Goal: Task Accomplishment & Management: Manage account settings

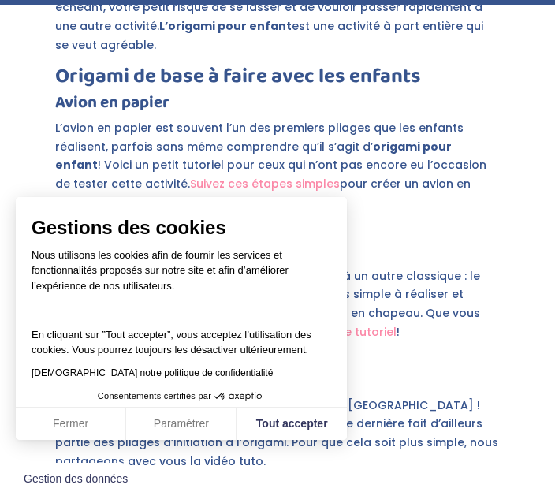
scroll to position [3058, 0]
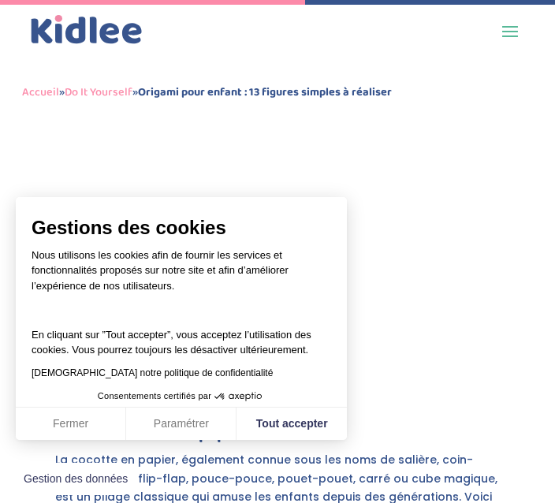
click at [158, 240] on span "Gestions des cookies" at bounding box center [182, 228] width 300 height 24
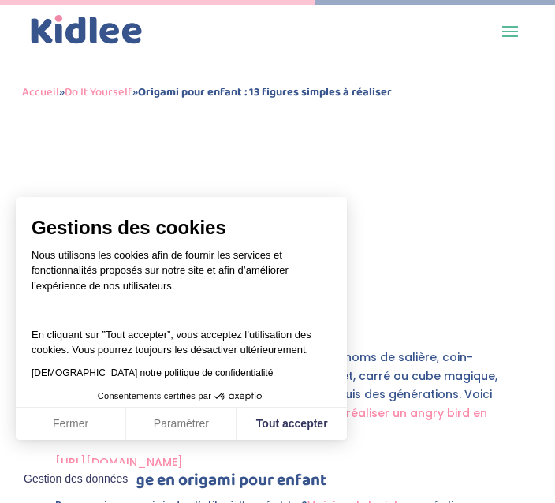
scroll to position [3161, 0]
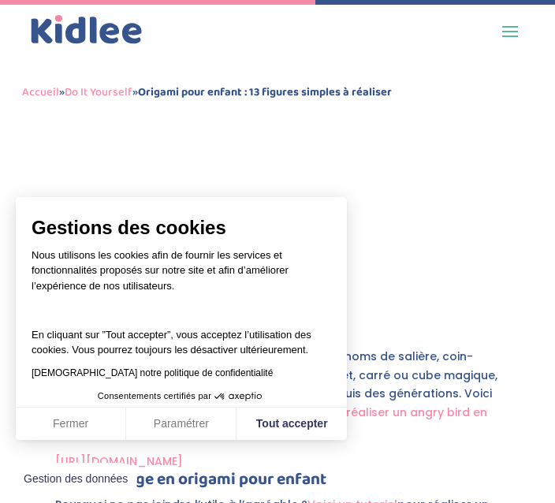
click at [86, 441] on button "Fermer" at bounding box center [71, 424] width 110 height 33
click at [189, 441] on button "Paramétrer" at bounding box center [181, 424] width 110 height 33
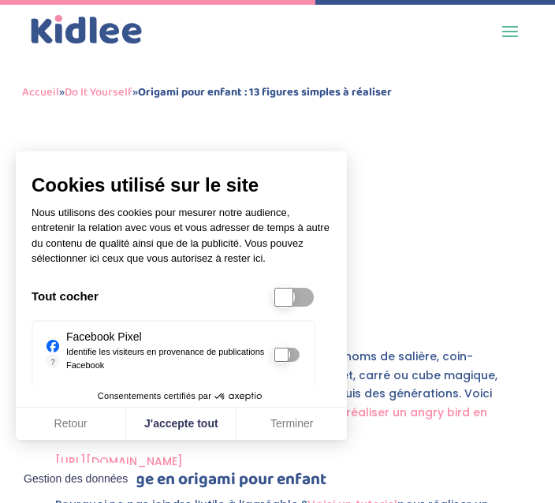
click at [190, 441] on button "J'accepte tout" at bounding box center [181, 424] width 110 height 33
checkbox input "true"
checkbox Tracking-normal-switch "true"
checkbox input "true"
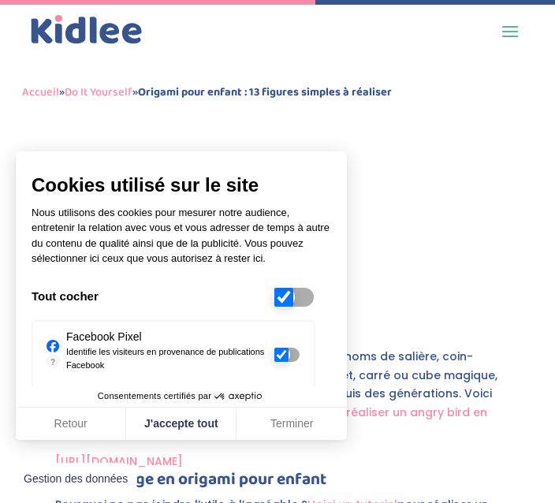
checkbox input "true"
click at [186, 441] on button "J'accepte tout" at bounding box center [181, 424] width 110 height 33
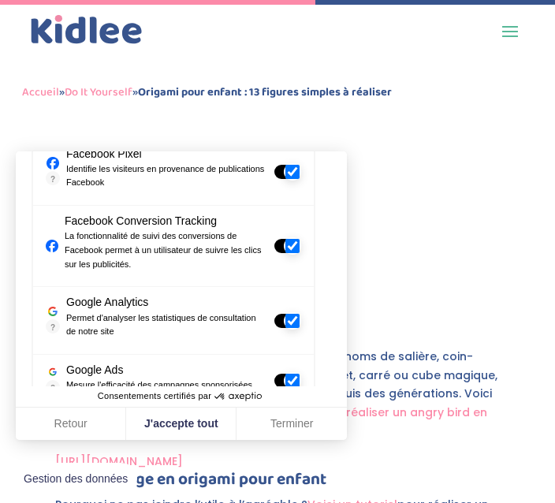
scroll to position [182, 0]
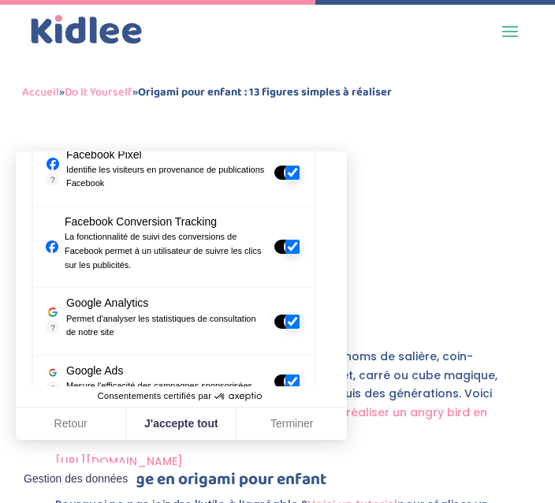
click at [277, 435] on div at bounding box center [286, 442] width 25 height 14
click at [285, 435] on input "Linkedin" at bounding box center [292, 442] width 14 height 14
checkbox input "false"
click at [267, 374] on div "? Google Ads Mesure l'efficacité des campagnes sponsorisées Google Ads est la r…" at bounding box center [159, 382] width 227 height 40
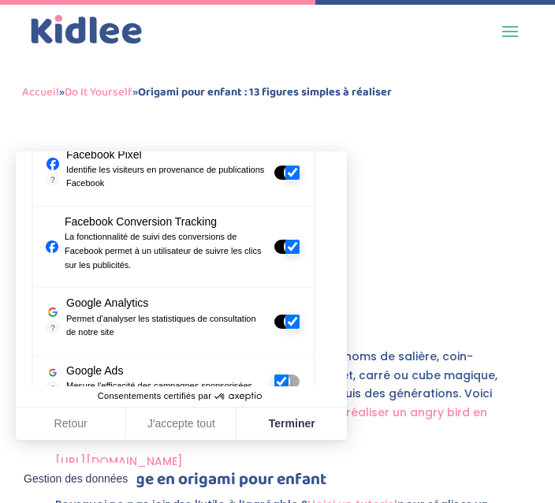
checkbox input "true"
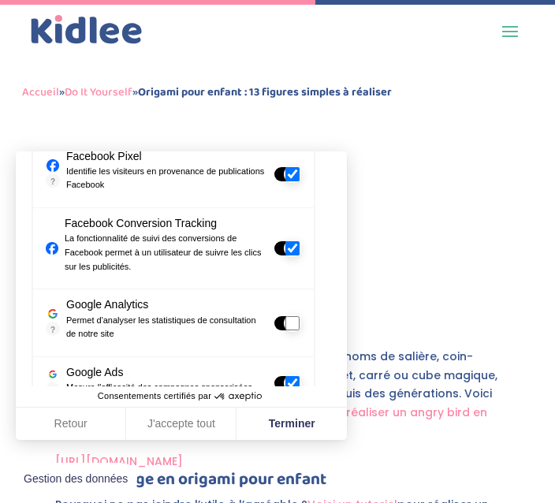
checkbox input "false"
click at [285, 381] on div at bounding box center [286, 383] width 25 height 14
click at [285, 381] on input "Google Ads" at bounding box center [292, 383] width 14 height 14
checkbox input "false"
click at [292, 241] on Tracking-normal-switch "Facebook Conversion Tracking" at bounding box center [292, 248] width 14 height 14
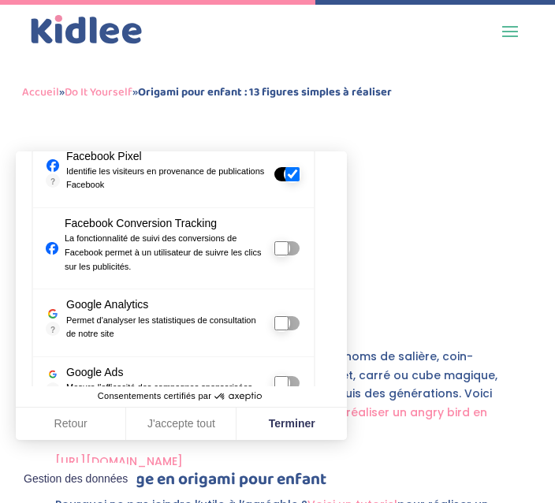
click at [293, 241] on div at bounding box center [286, 248] width 25 height 14
click at [289, 241] on Tracking-normal-switch "Facebook Conversion Tracking" at bounding box center [281, 248] width 14 height 14
checkbox Tracking-normal-switch "false"
click at [297, 166] on label at bounding box center [287, 174] width 28 height 17
click at [297, 167] on input "Facebook Pixel" at bounding box center [292, 174] width 14 height 14
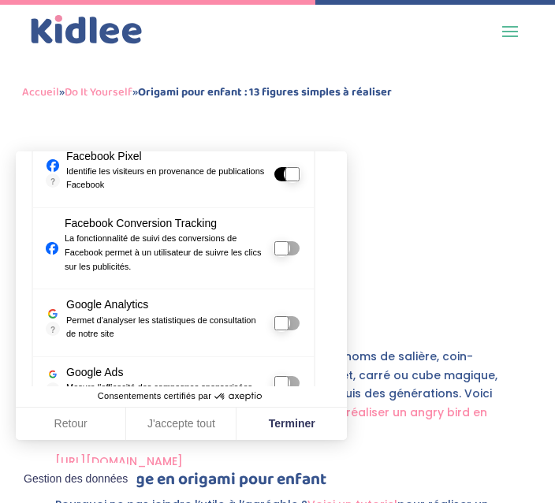
checkbox input "false"
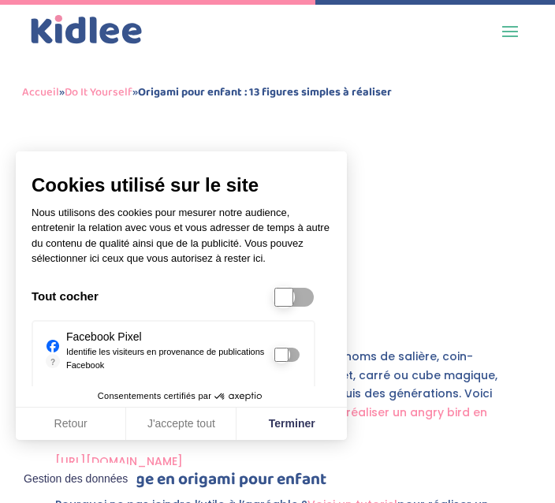
scroll to position [27, 0]
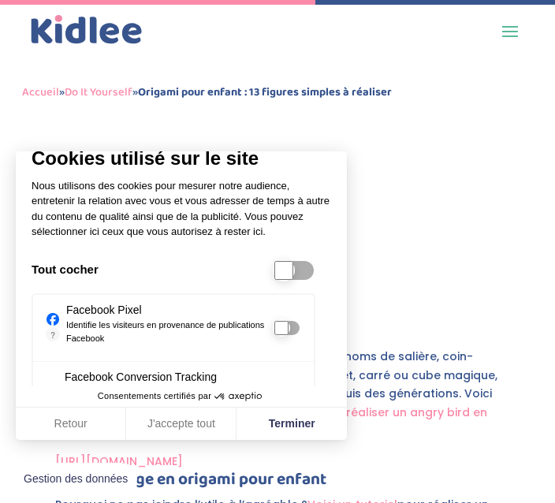
click at [300, 441] on button "Terminer" at bounding box center [291, 424] width 110 height 33
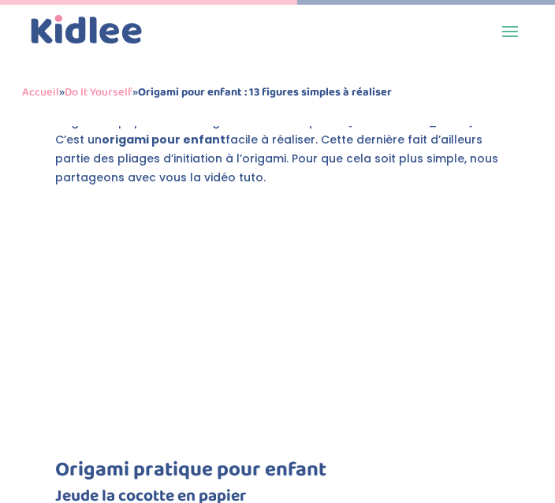
scroll to position [2973, 0]
